Goal: Subscribe to service/newsletter

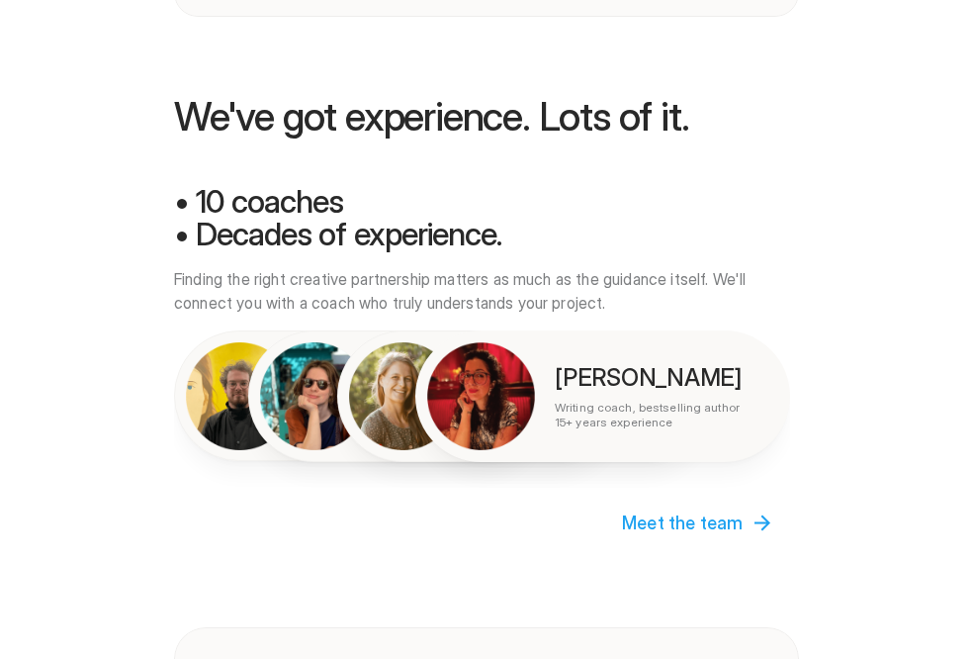
scroll to position [2365, 0]
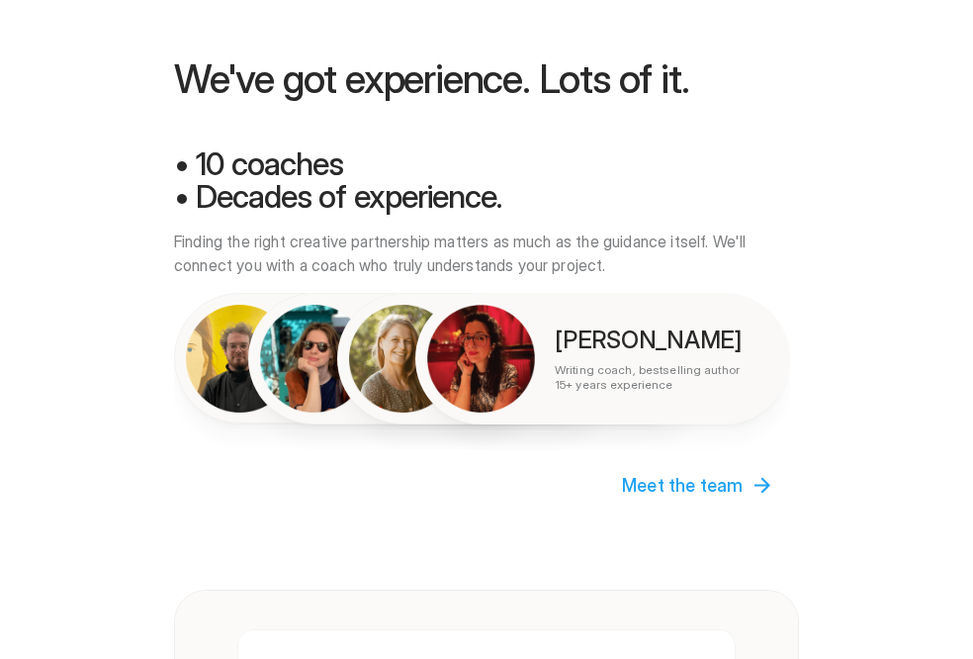
click at [667, 483] on div at bounding box center [605, 329] width 736 height 659
click at [762, 486] on div at bounding box center [605, 329] width 736 height 659
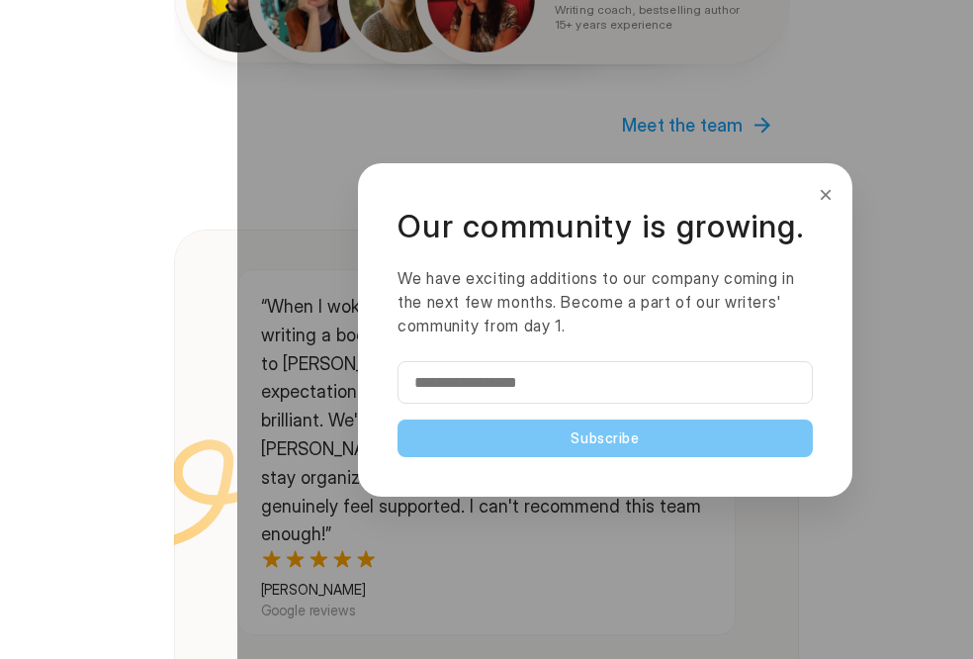
scroll to position [2728, 0]
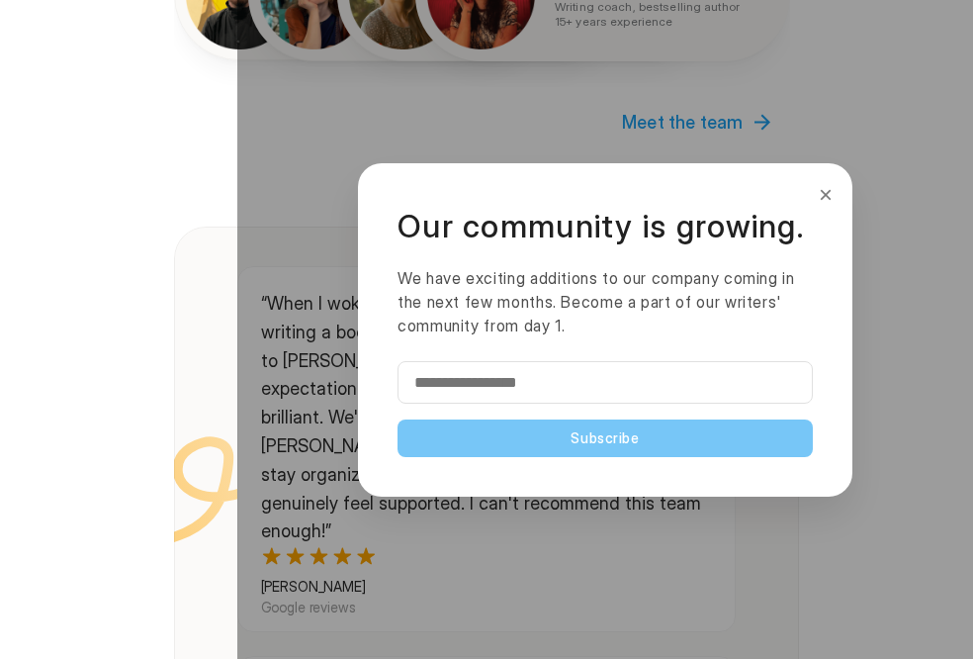
click at [448, 385] on input "email" at bounding box center [605, 382] width 415 height 43
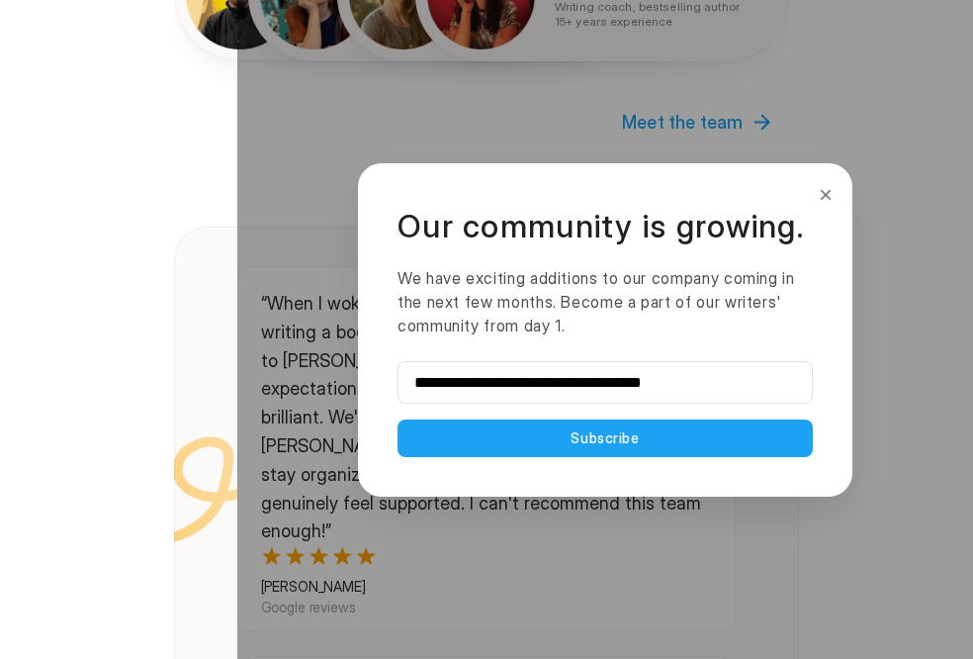
type input "**********"
click at [585, 435] on button "Subscribe" at bounding box center [605, 438] width 415 height 38
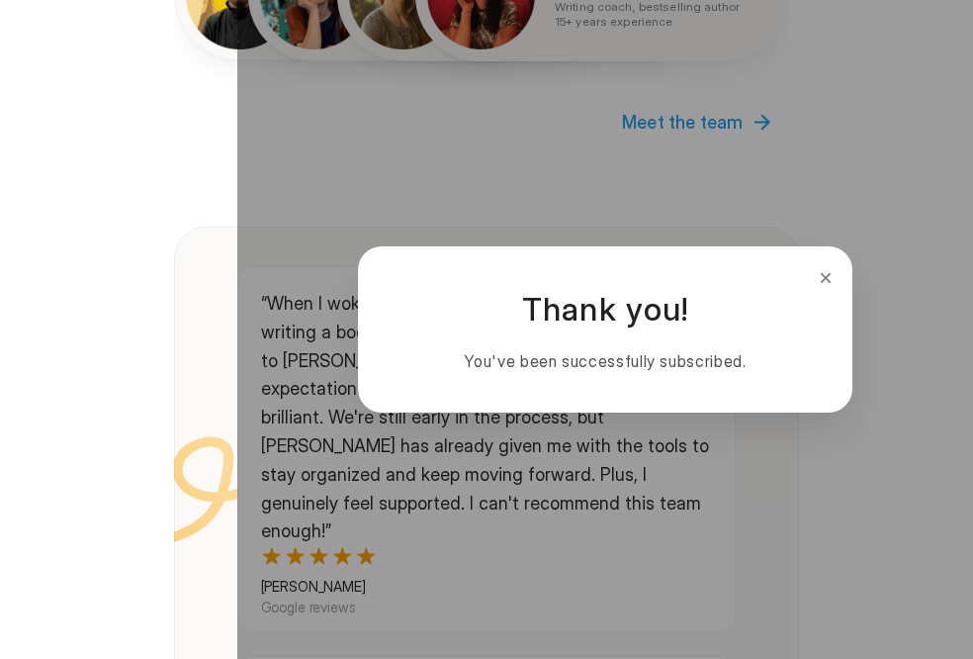
click at [828, 274] on button "×" at bounding box center [826, 278] width 22 height 32
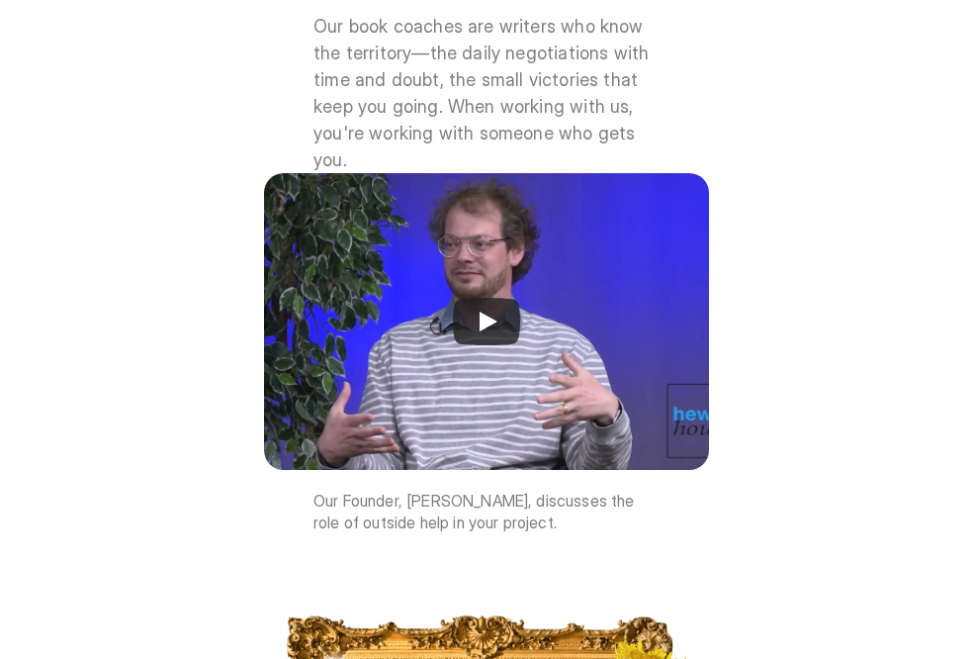
scroll to position [4679, 0]
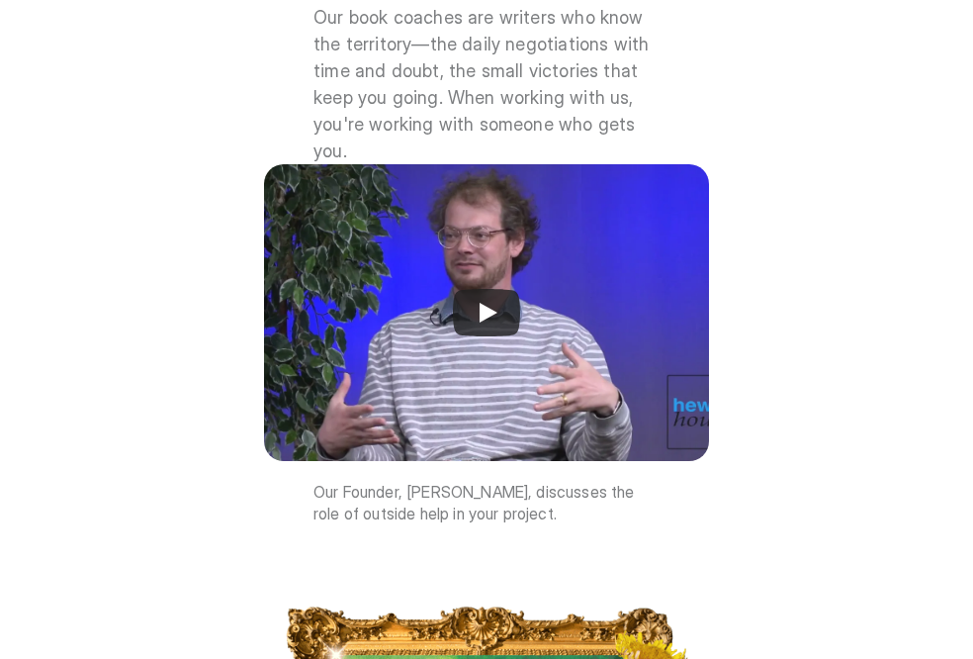
click at [493, 307] on div at bounding box center [605, 329] width 736 height 659
click at [485, 309] on div at bounding box center [605, 329] width 736 height 659
click at [486, 314] on div at bounding box center [605, 329] width 736 height 659
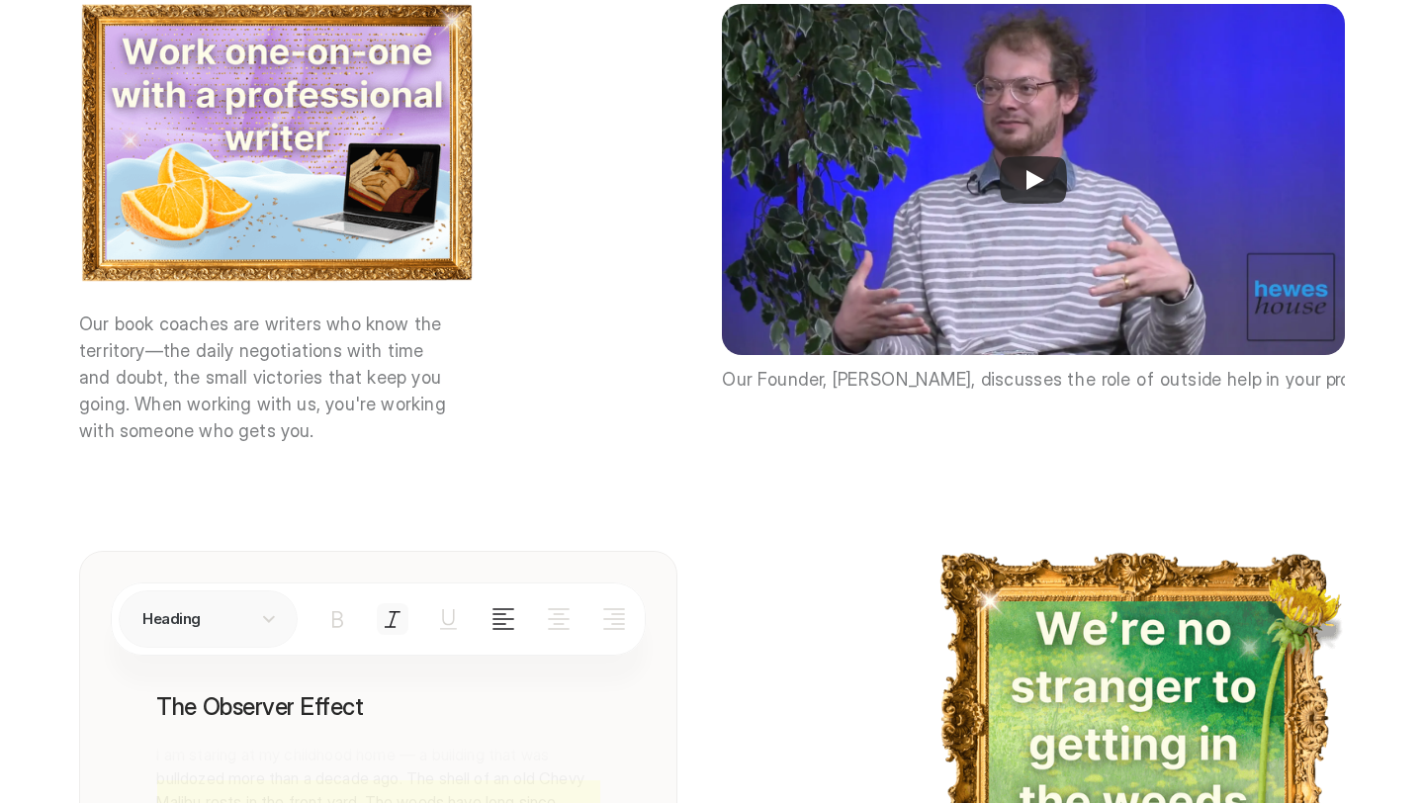
scroll to position [2313, 0]
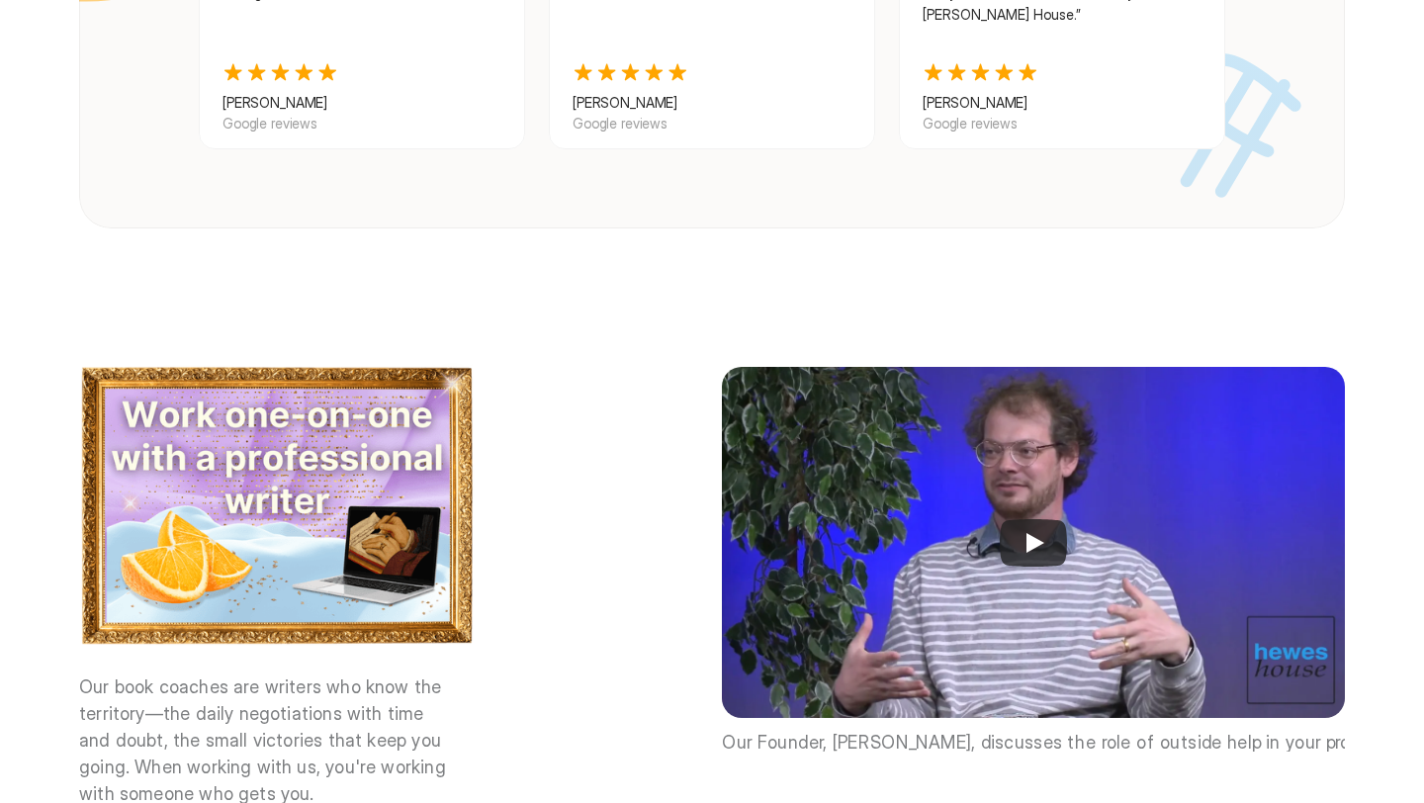
click at [972, 523] on div at bounding box center [712, 401] width 1424 height 803
click at [972, 520] on div at bounding box center [712, 401] width 1424 height 803
click at [972, 531] on div at bounding box center [712, 401] width 1424 height 803
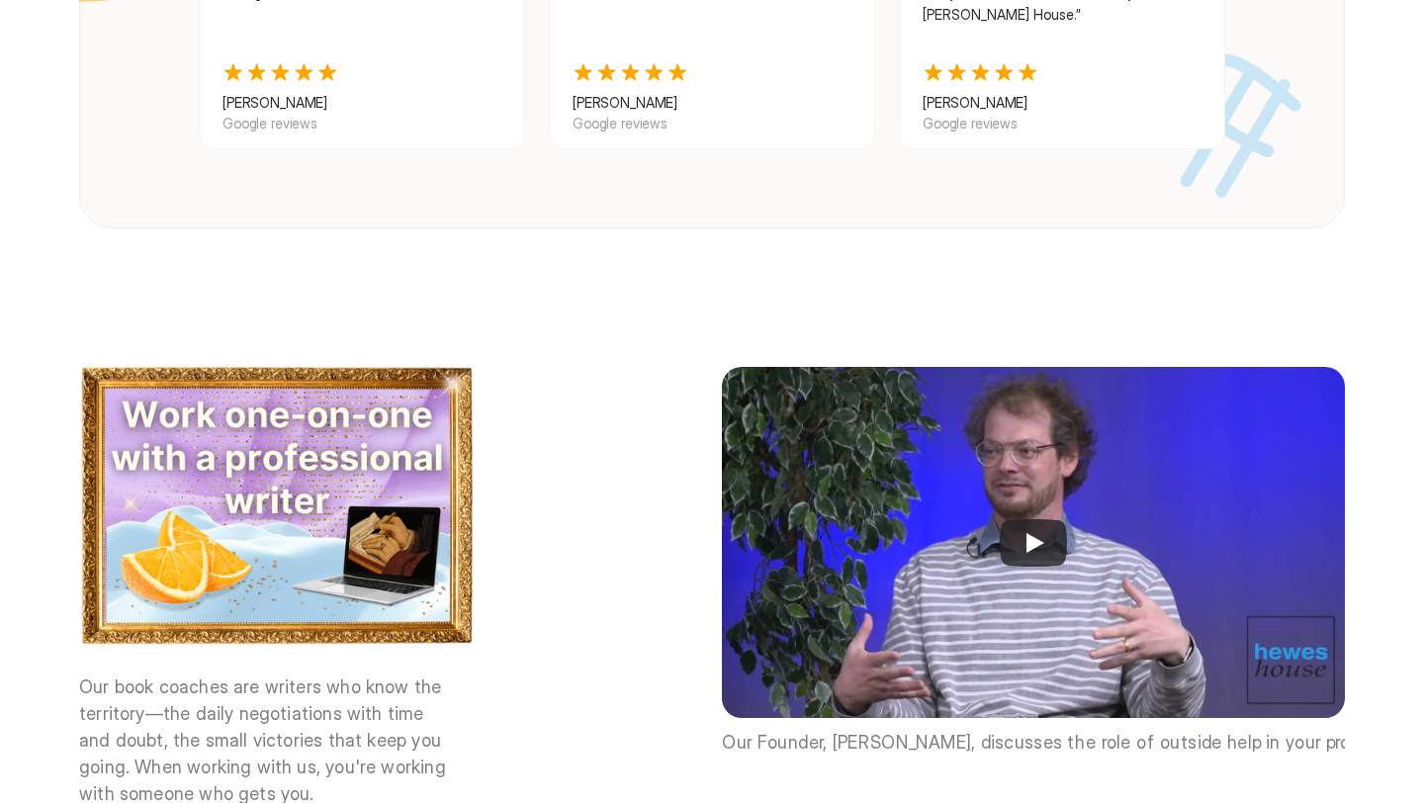
click at [972, 526] on div at bounding box center [712, 401] width 1424 height 803
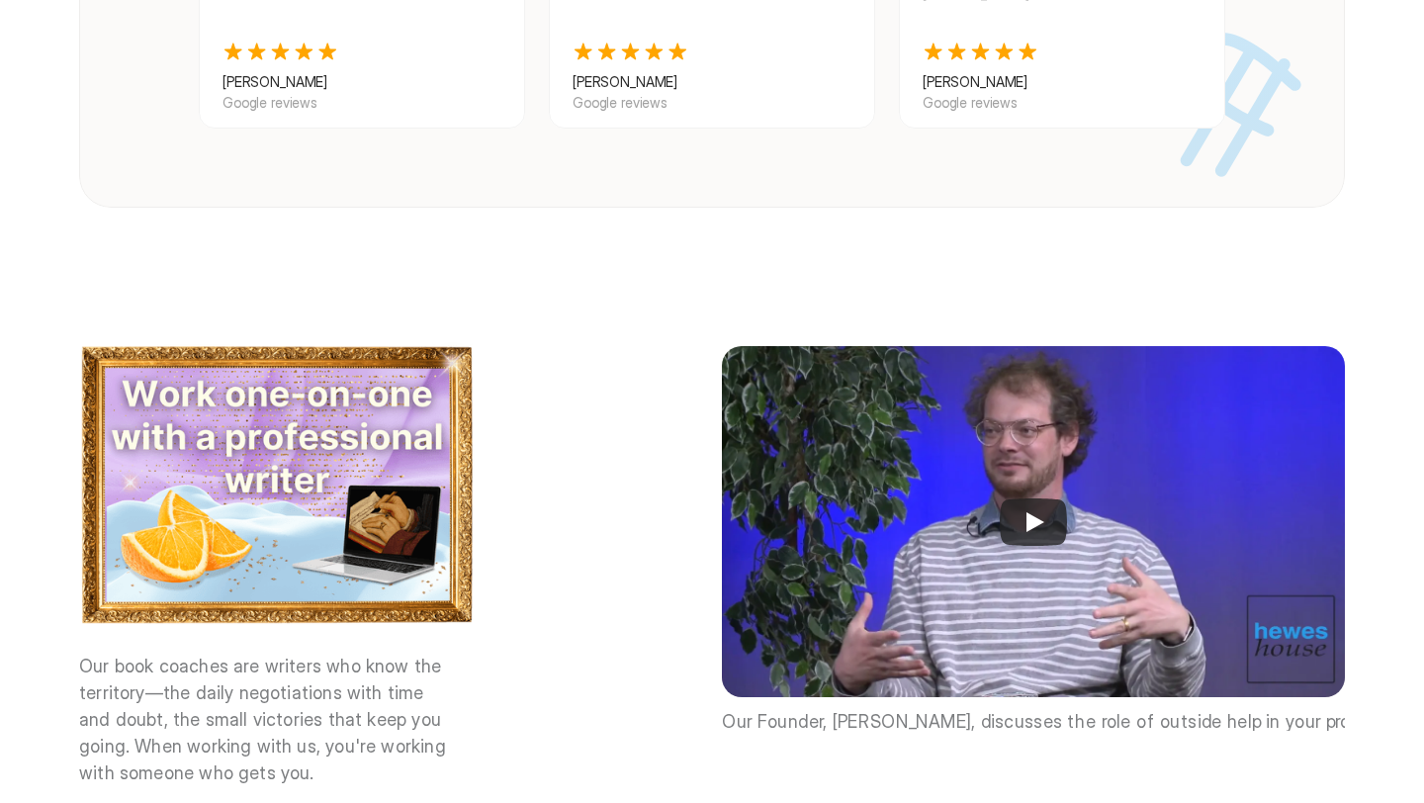
scroll to position [2343, 0]
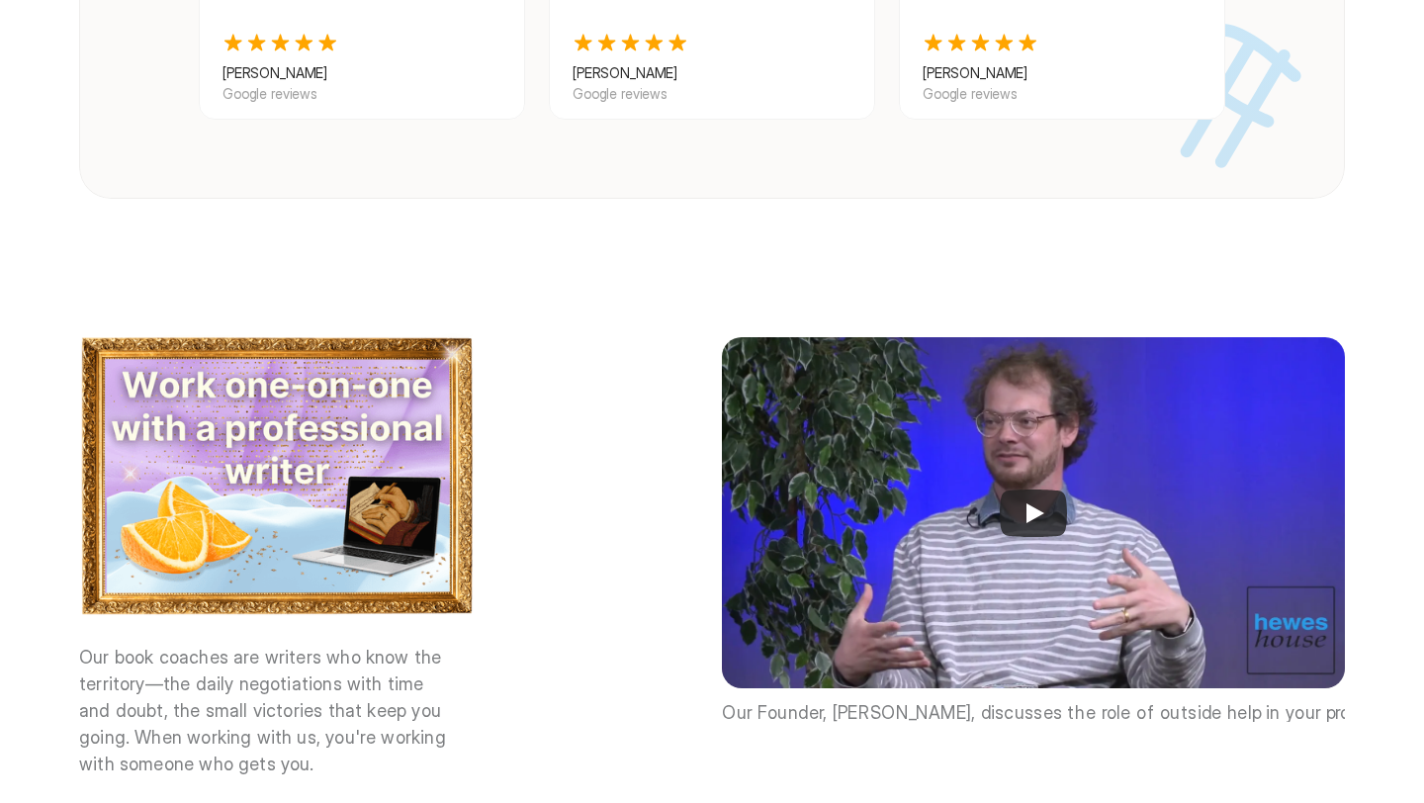
click at [972, 504] on div at bounding box center [712, 401] width 1424 height 803
click at [972, 487] on div at bounding box center [712, 401] width 1424 height 803
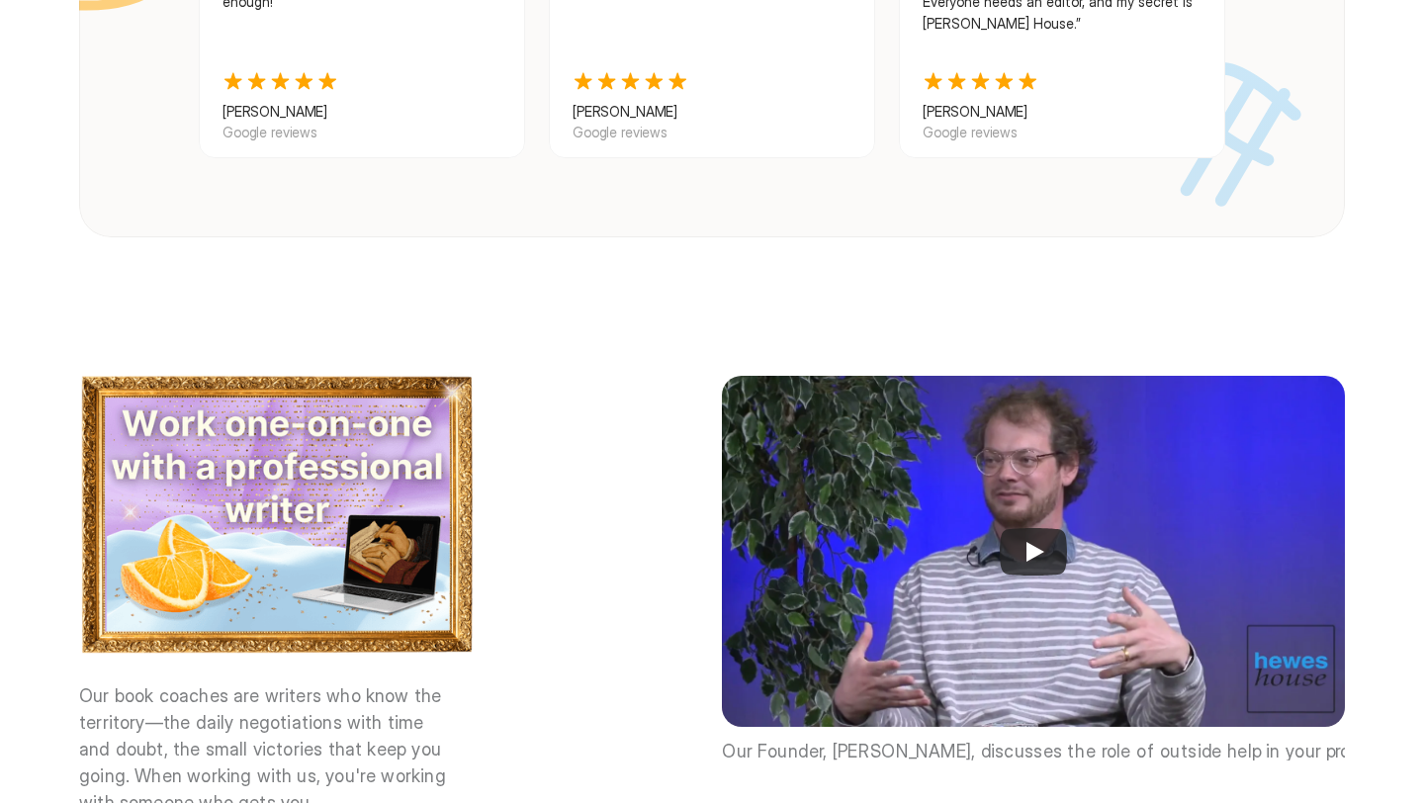
scroll to position [2317, 0]
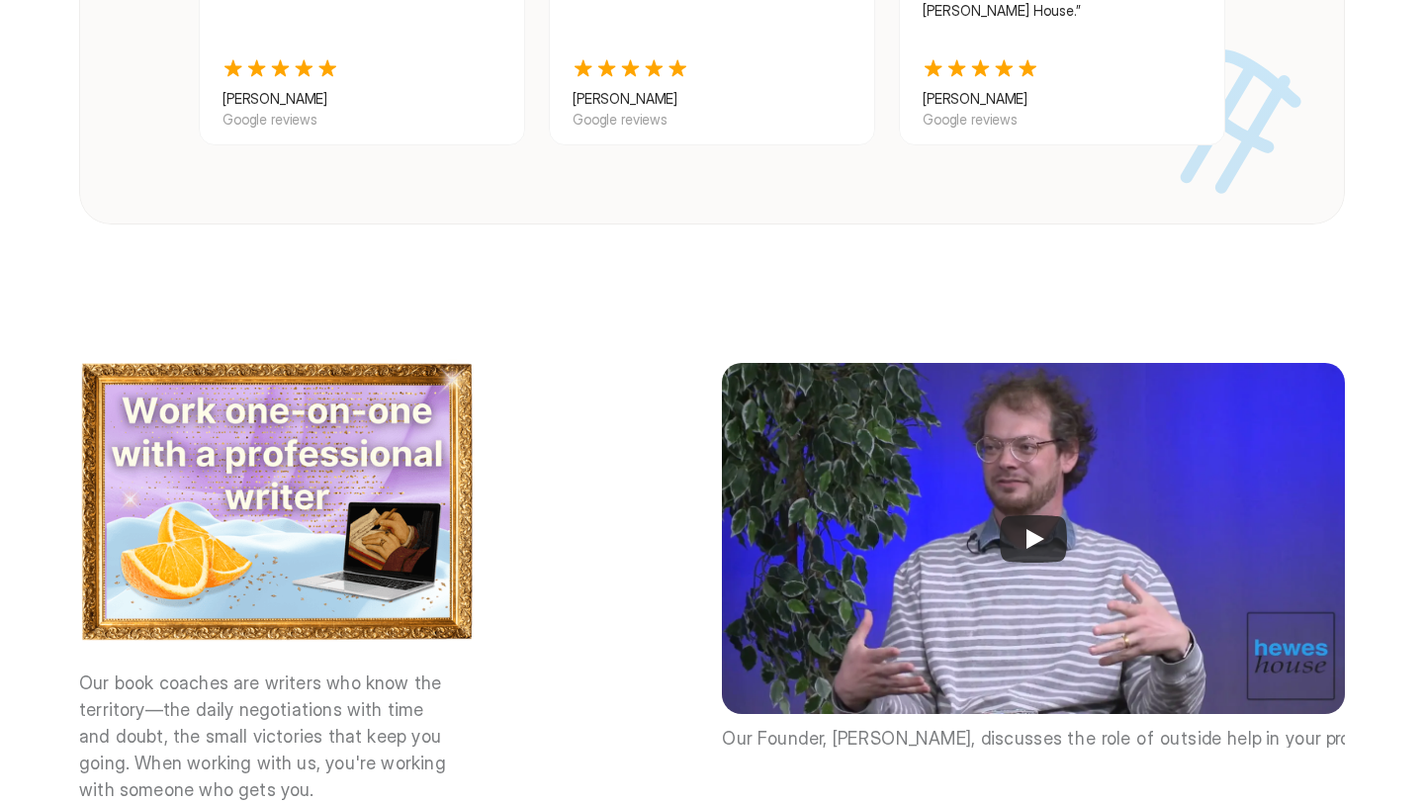
click at [972, 523] on div at bounding box center [712, 401] width 1424 height 803
click at [972, 516] on div at bounding box center [712, 401] width 1424 height 803
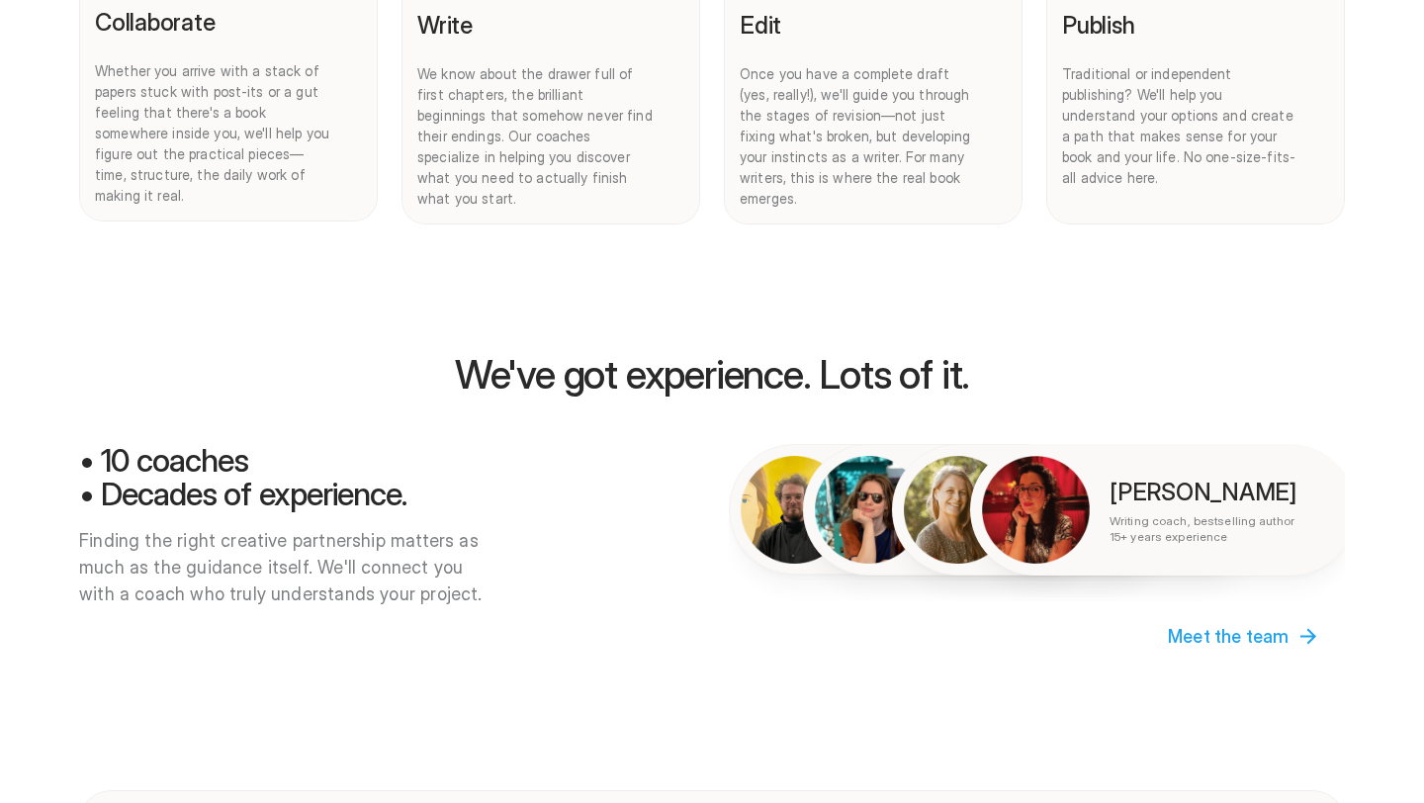
scroll to position [1203, 0]
click at [972, 614] on div at bounding box center [712, 401] width 1424 height 803
click at [972, 620] on div at bounding box center [712, 401] width 1424 height 803
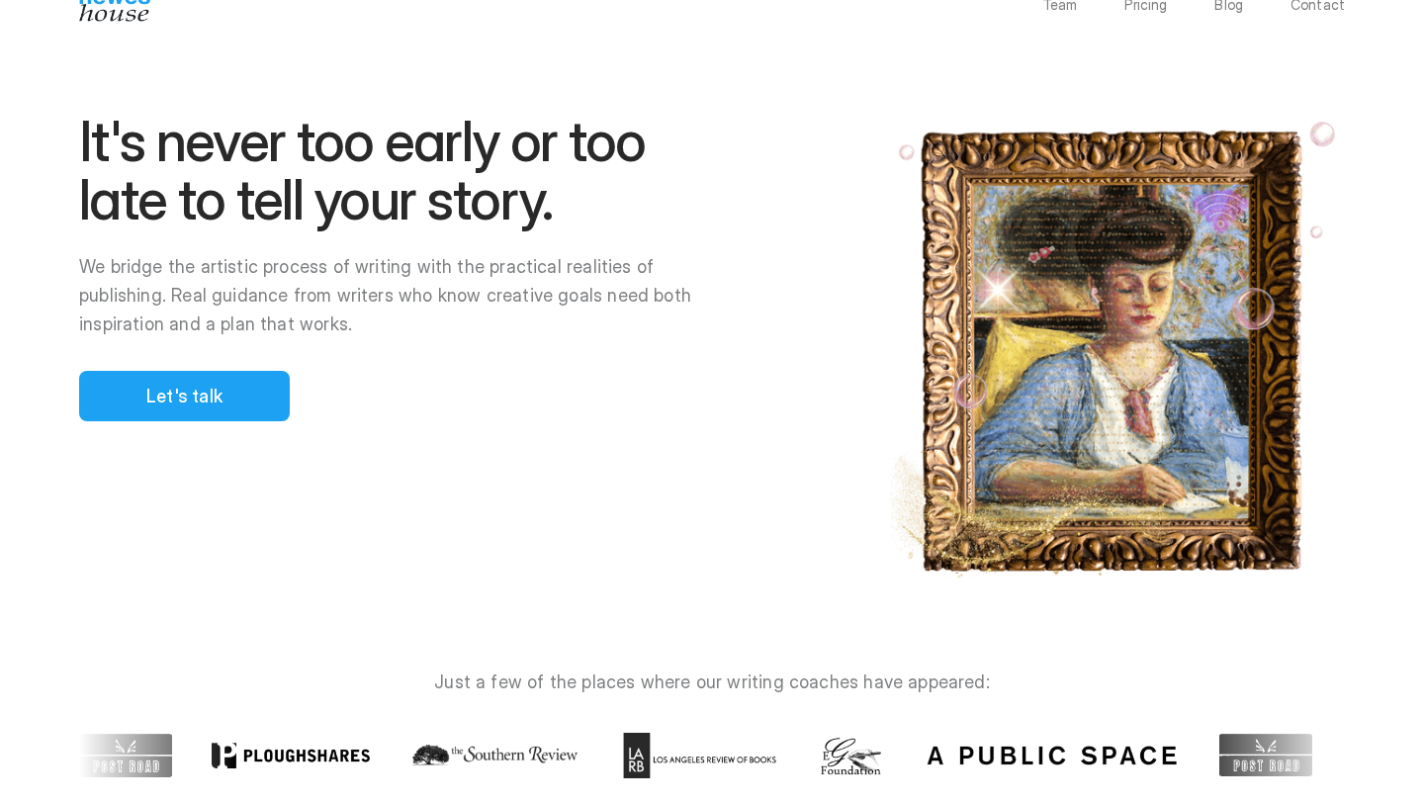
scroll to position [0, 0]
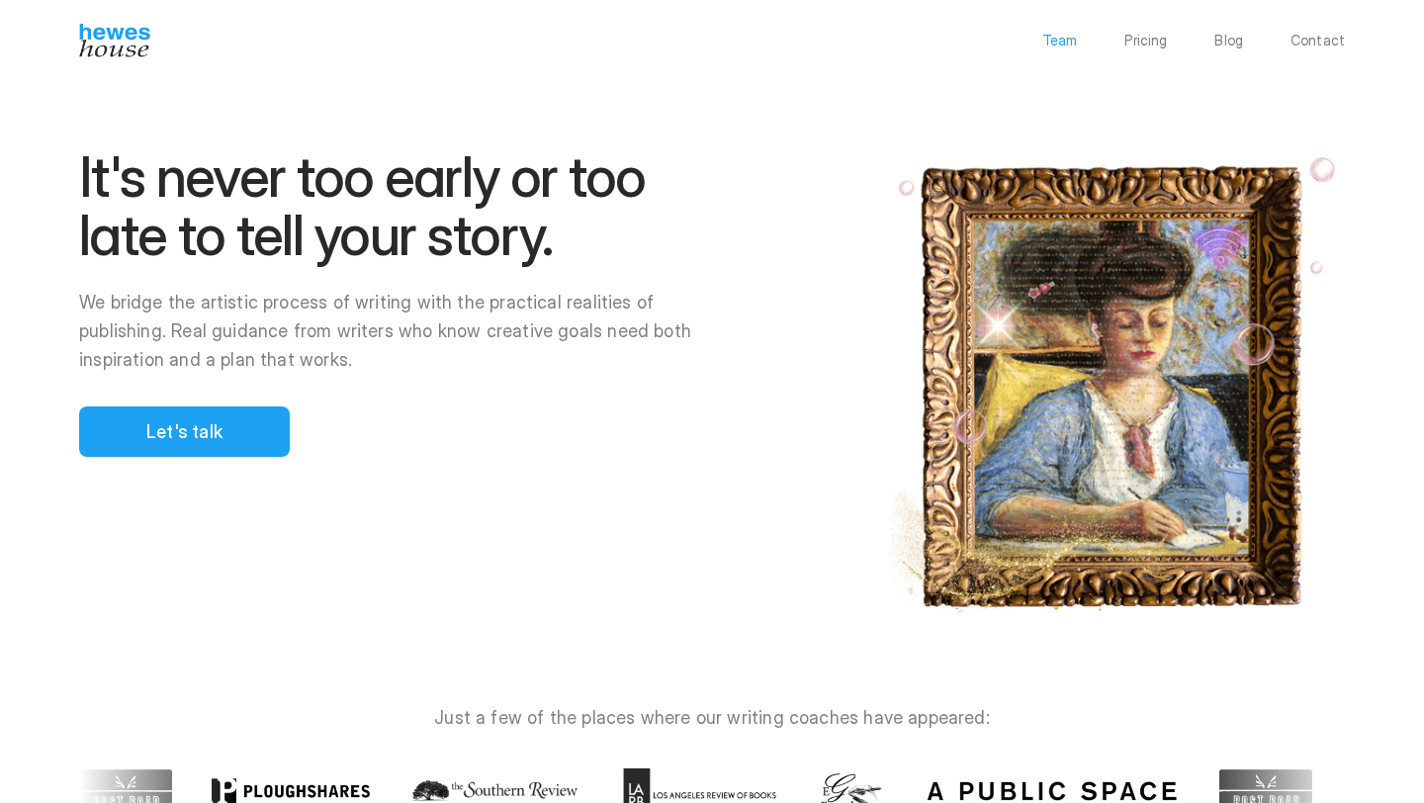
click at [972, 41] on p "Team" at bounding box center [1060, 41] width 36 height 14
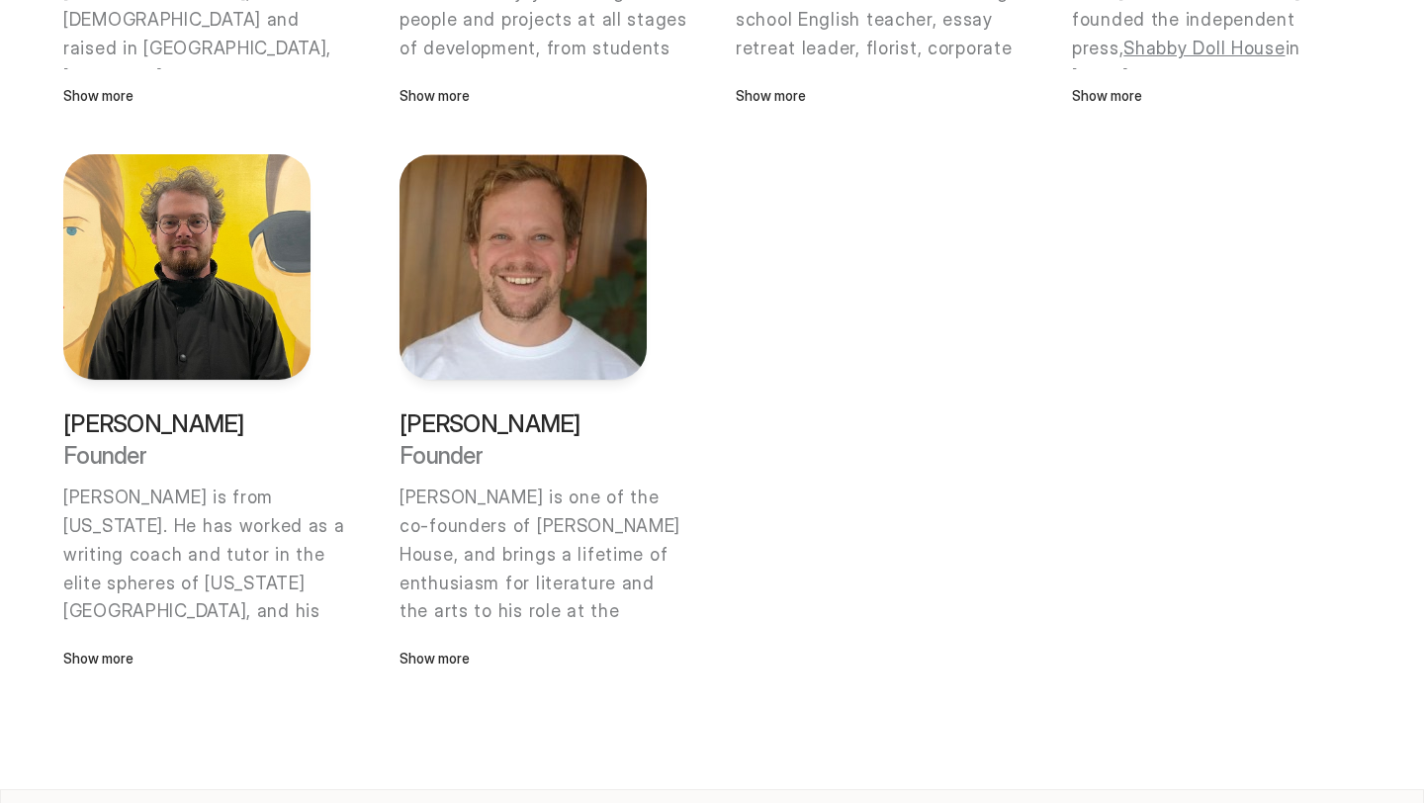
scroll to position [1590, 0]
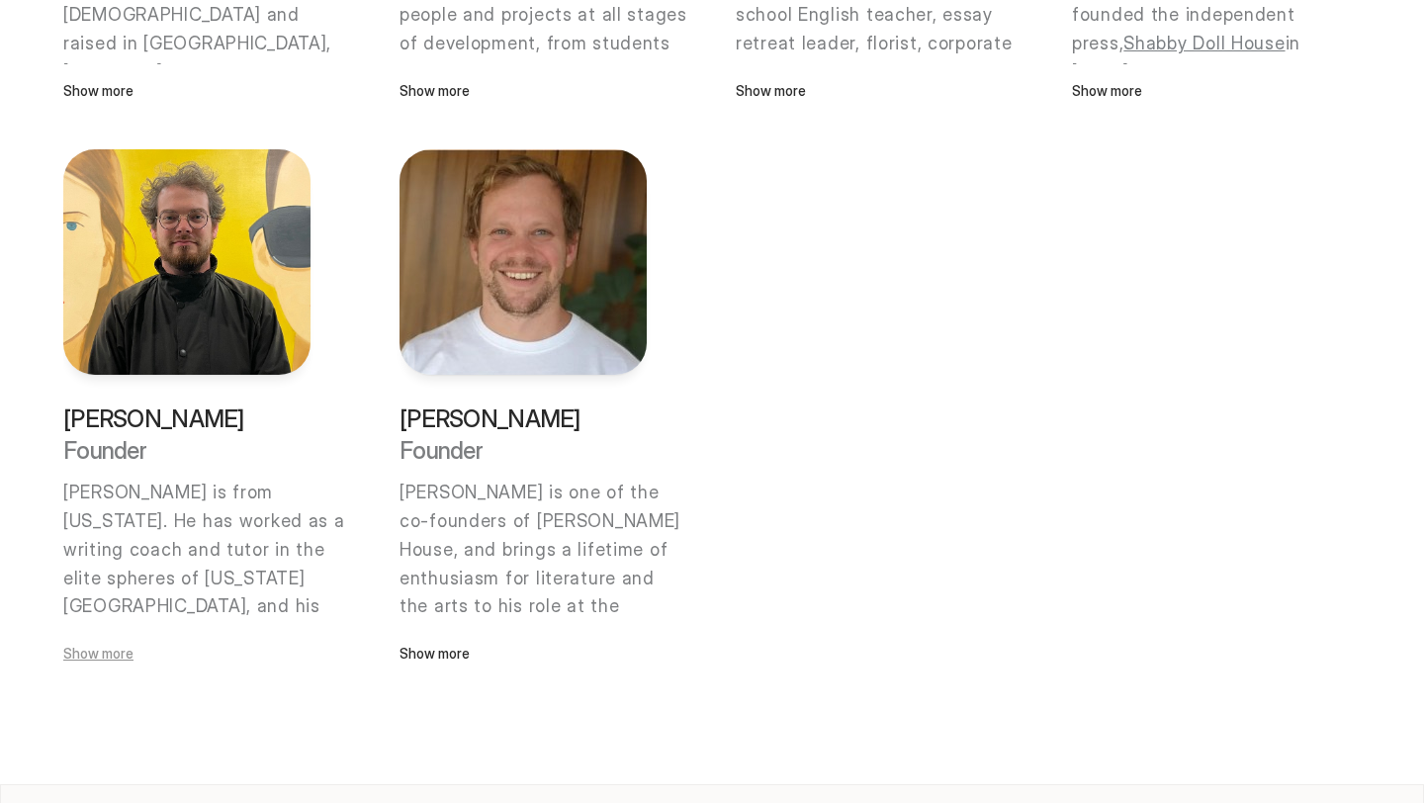
click at [105, 653] on p "Show more" at bounding box center [186, 654] width 247 height 22
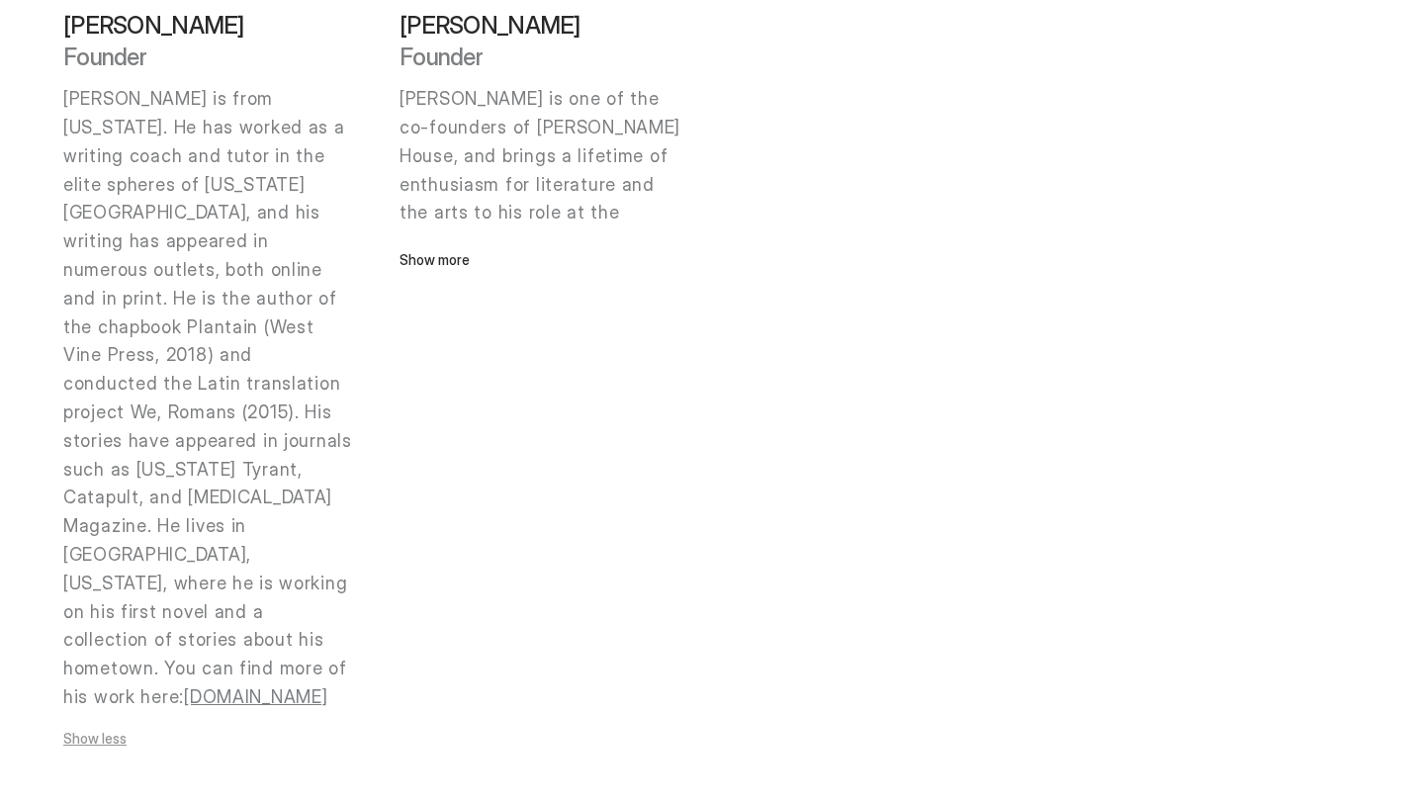
scroll to position [1986, 0]
click at [184, 658] on link "[DOMAIN_NAME]" at bounding box center [255, 694] width 143 height 21
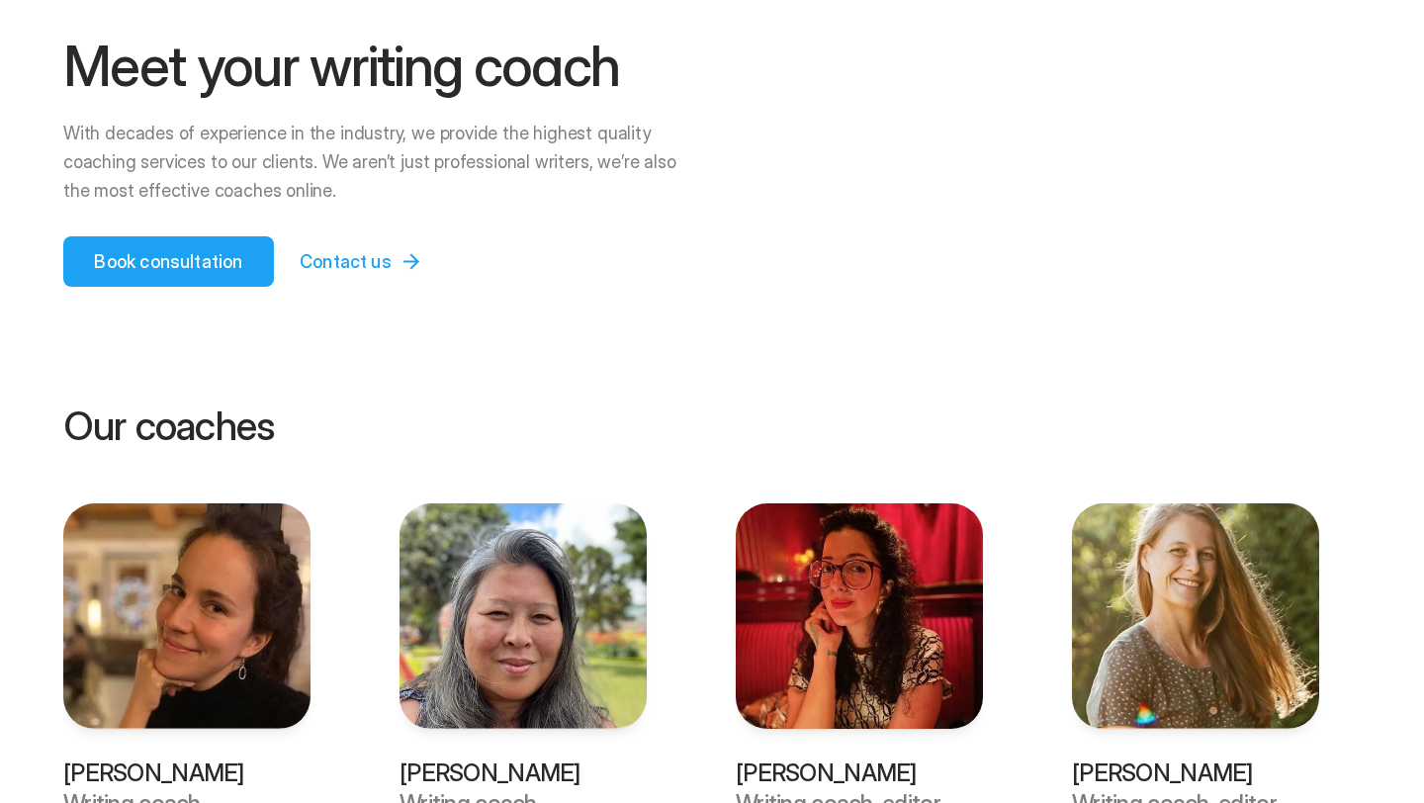
scroll to position [0, 0]
